Goal: Navigation & Orientation: Find specific page/section

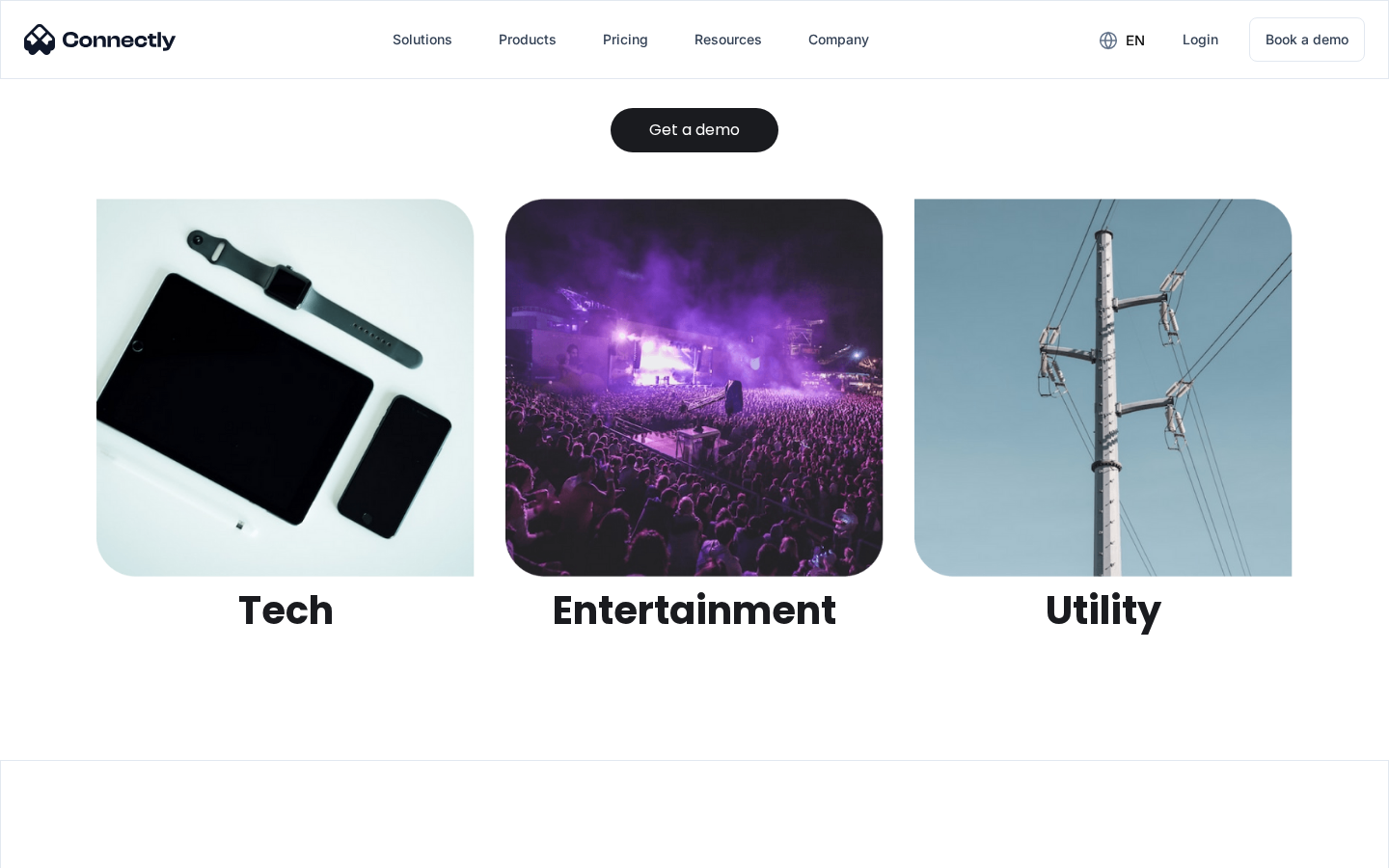
scroll to position [6084, 0]
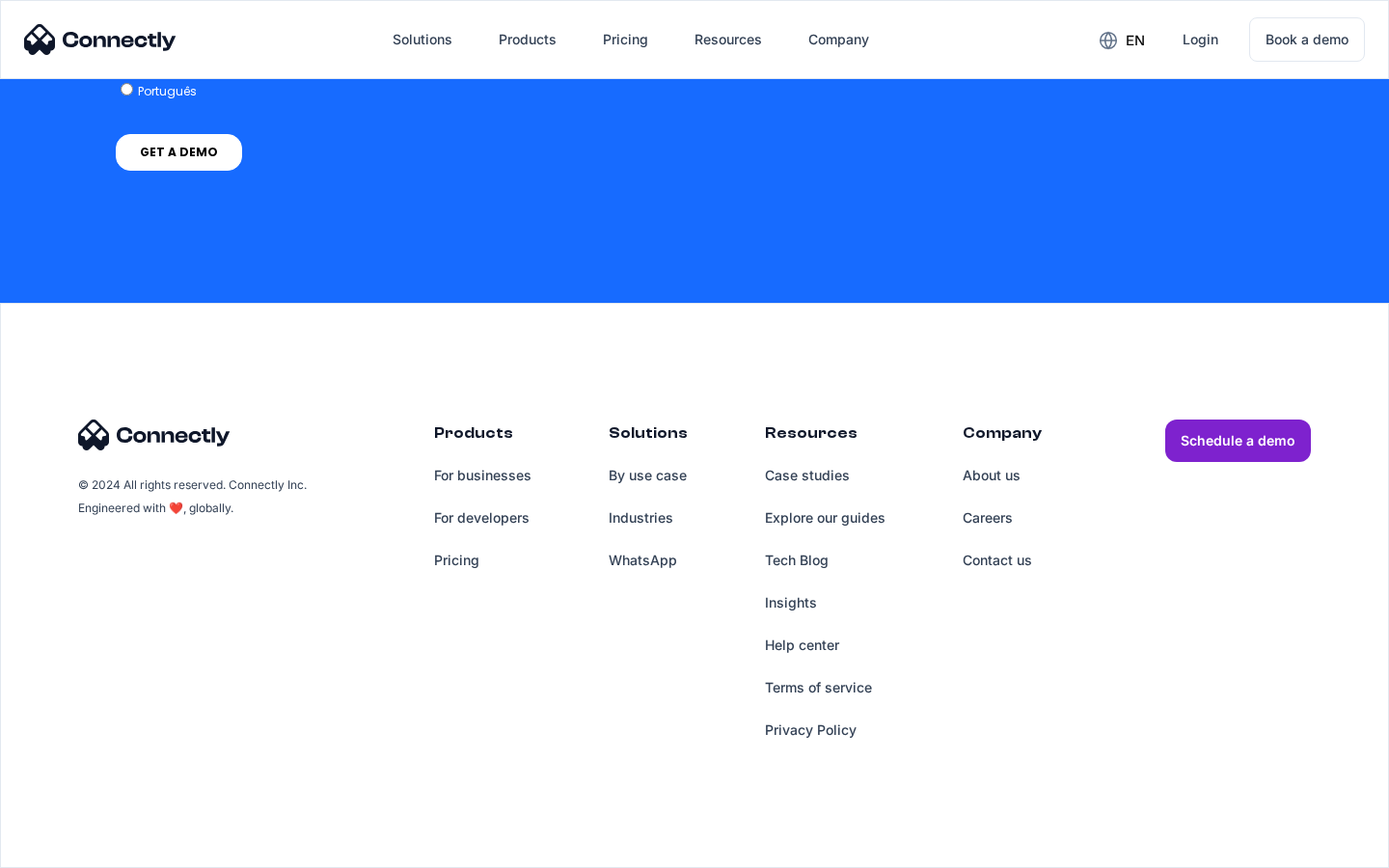
scroll to position [1444, 0]
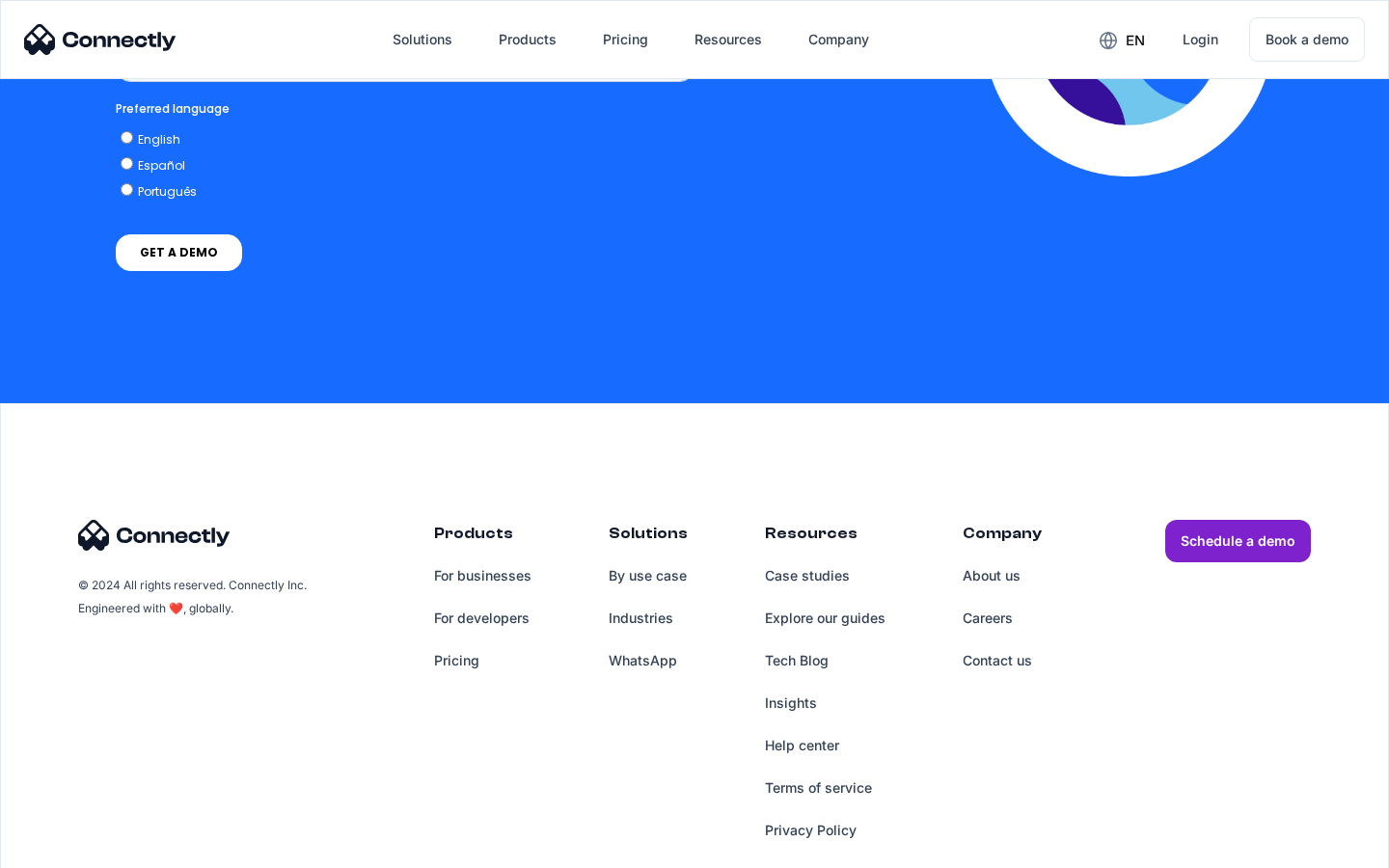
scroll to position [4126, 0]
